Goal: Use online tool/utility: Utilize a website feature to perform a specific function

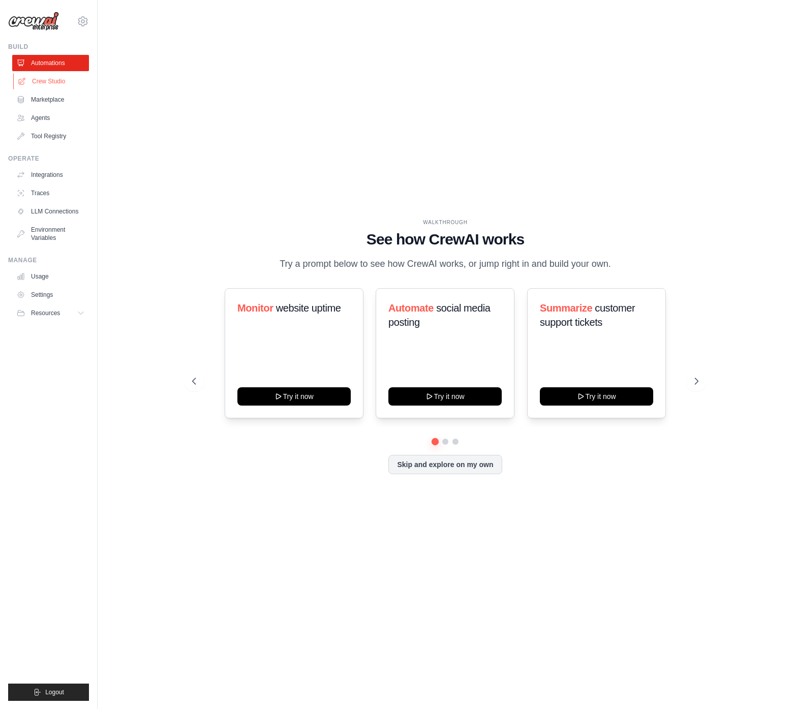
click at [50, 84] on link "Crew Studio" at bounding box center [51, 81] width 77 height 16
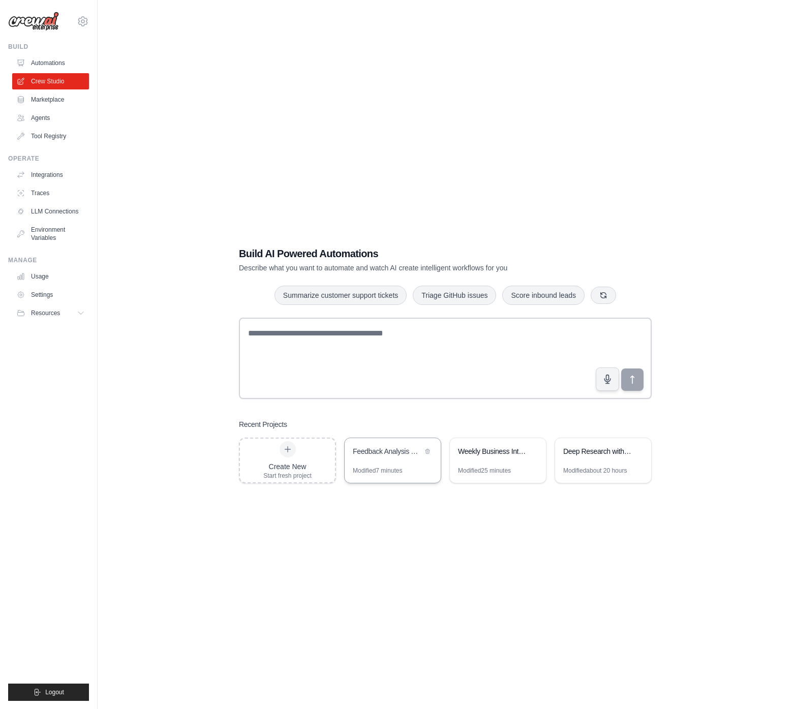
click at [367, 459] on div "Feedback Analysis & Insights Generator" at bounding box center [392, 452] width 96 height 28
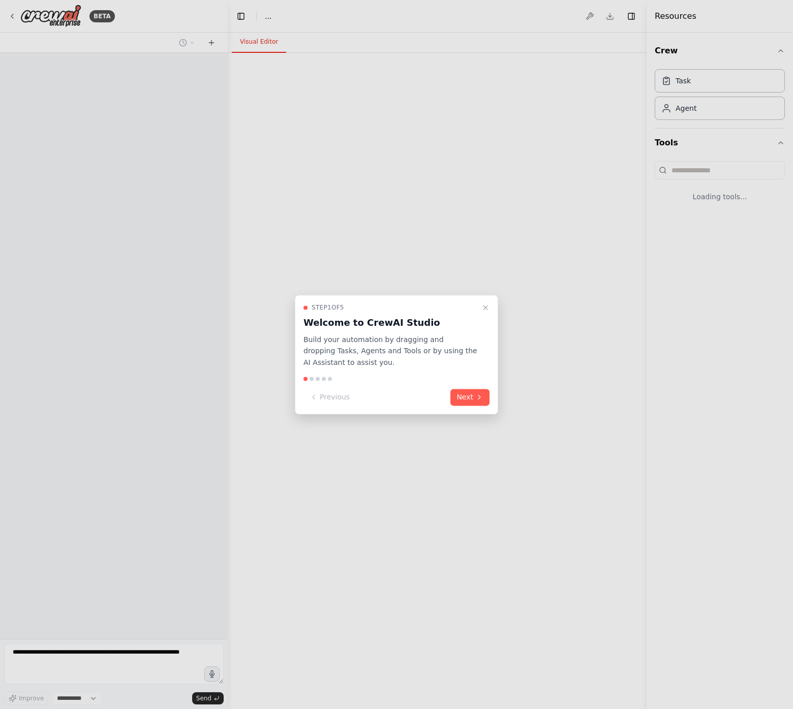
select select "****"
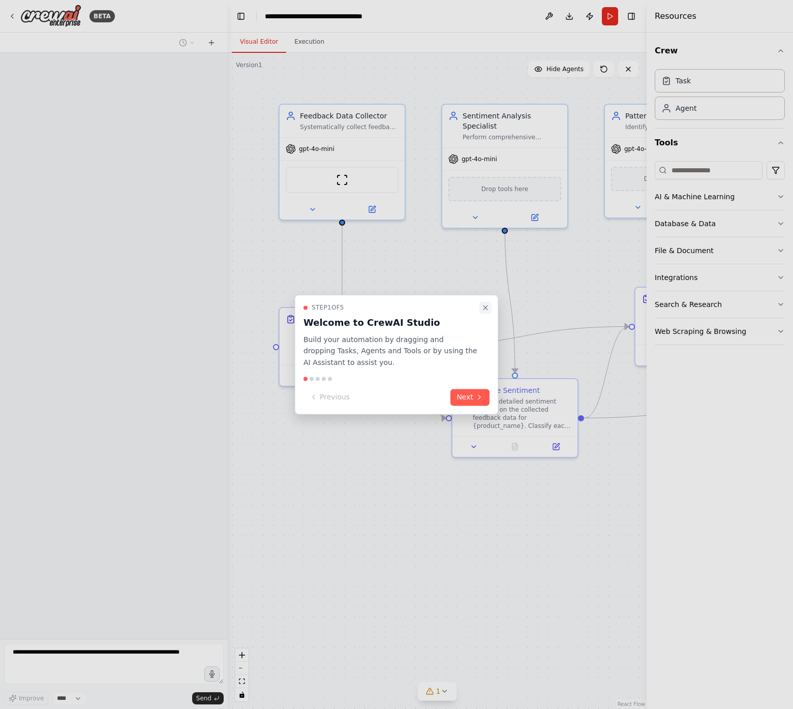
click at [485, 305] on icon "Close walkthrough" at bounding box center [485, 307] width 8 height 8
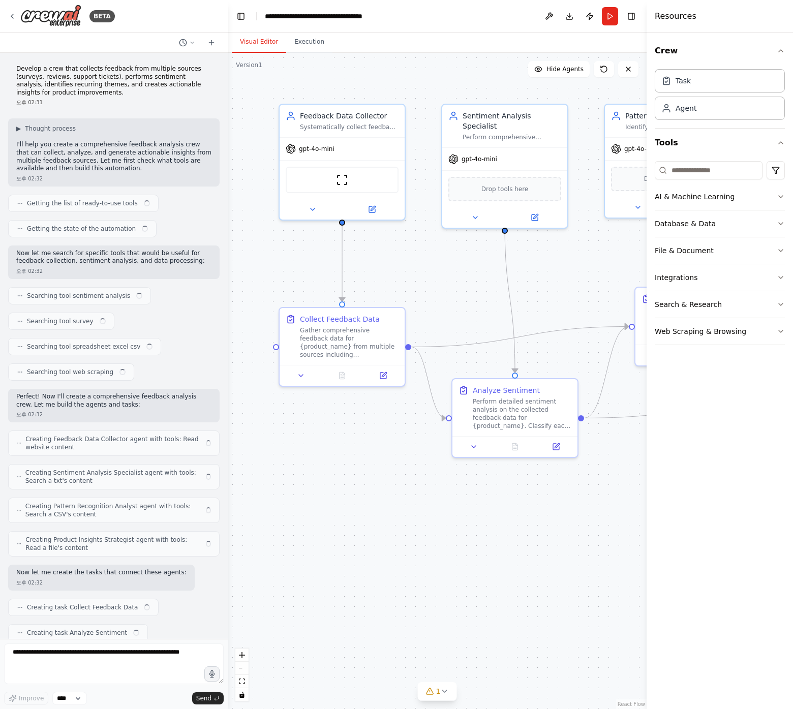
scroll to position [775, 0]
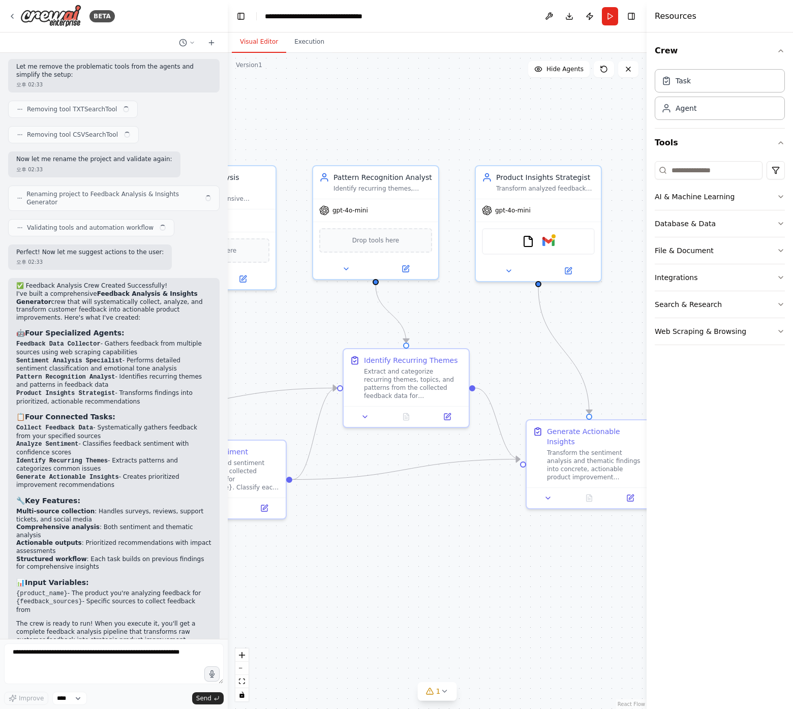
drag, startPoint x: 515, startPoint y: 283, endPoint x: 232, endPoint y: 351, distance: 290.4
click at [197, 360] on div "BETA Develop a crew that collects feedback from multiple sources (surveys, revi…" at bounding box center [396, 354] width 793 height 709
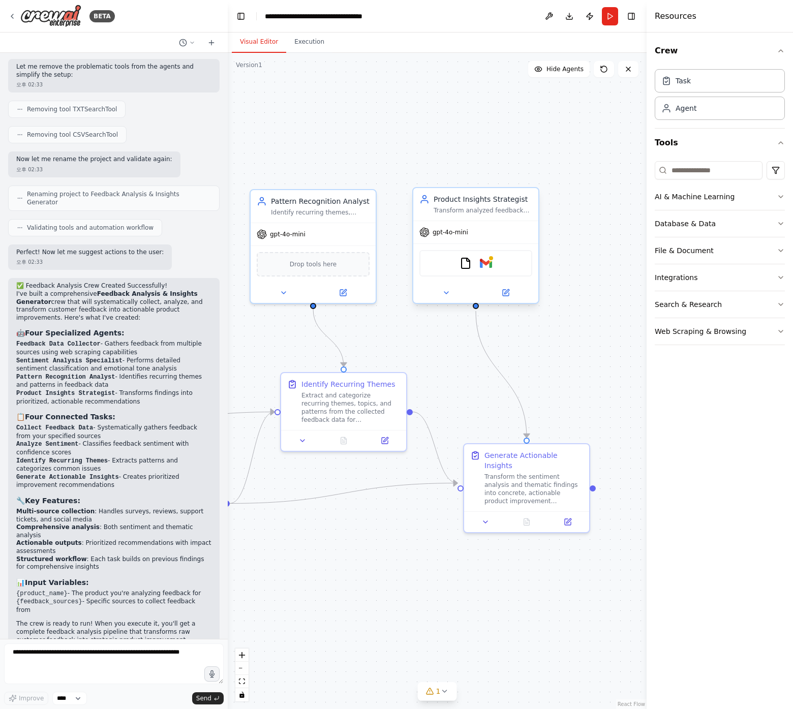
scroll to position [767, 0]
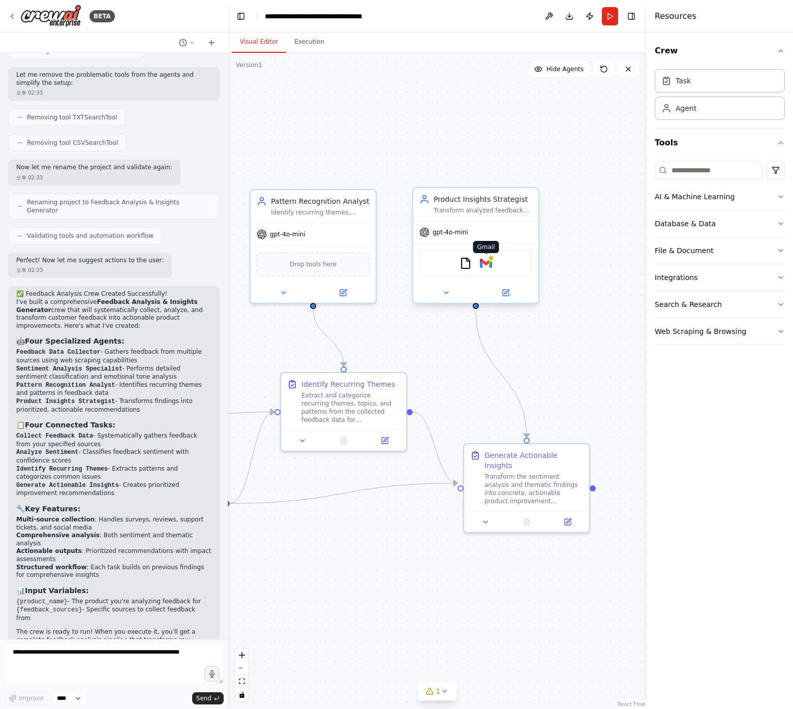
click at [486, 261] on img at bounding box center [486, 263] width 12 height 12
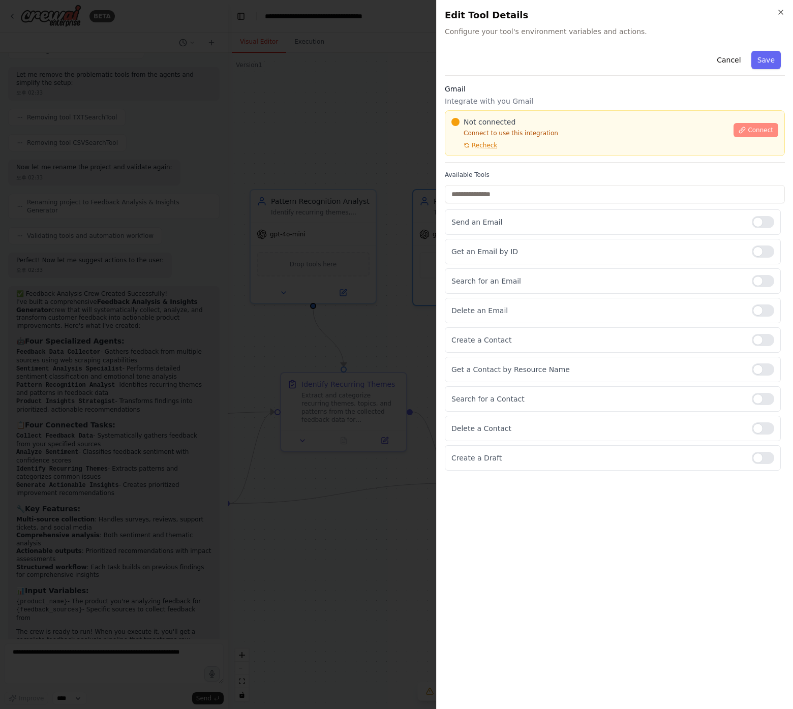
click at [762, 131] on span "Connect" at bounding box center [759, 130] width 25 height 8
click at [501, 274] on div "Search for an Email" at bounding box center [613, 280] width 336 height 25
click at [393, 211] on div at bounding box center [396, 354] width 793 height 709
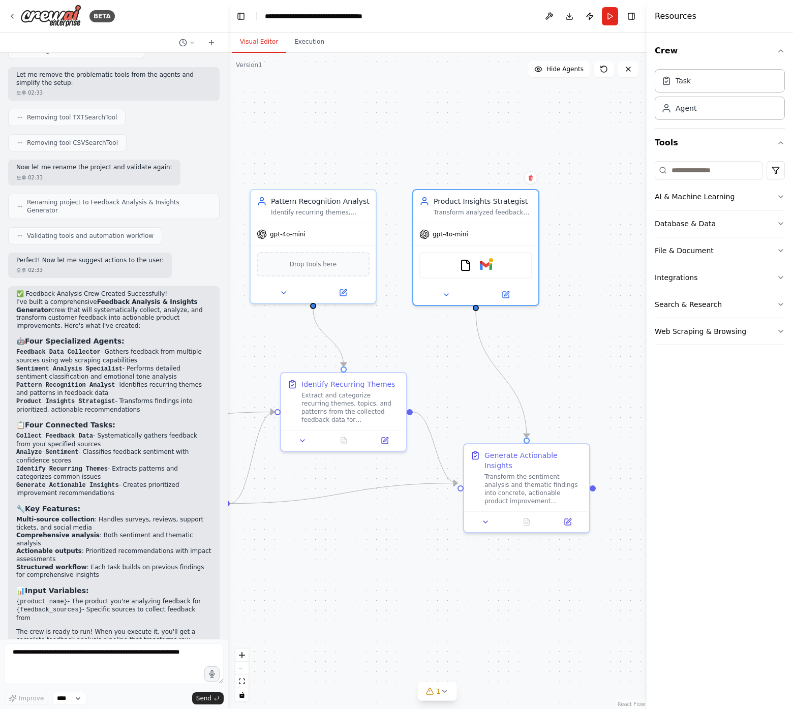
click at [423, 149] on div ".deletable-edge-delete-btn { width: 20px; height: 20px; border: 0px solid #ffff…" at bounding box center [437, 381] width 419 height 656
